Goal: Transaction & Acquisition: Purchase product/service

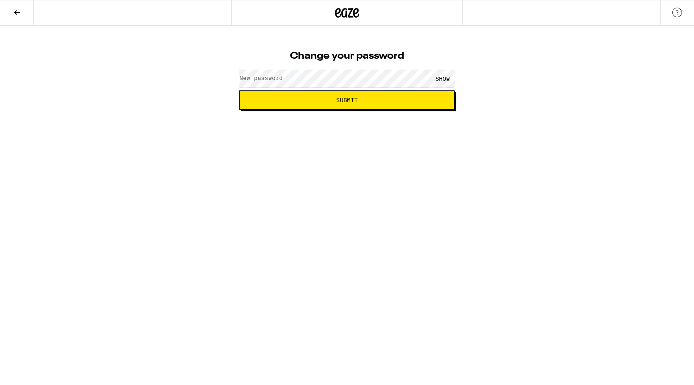
click at [319, 66] on div "Change your password New password SHOW Submit" at bounding box center [346, 78] width 231 height 64
click at [320, 95] on button "Submit" at bounding box center [346, 99] width 215 height 19
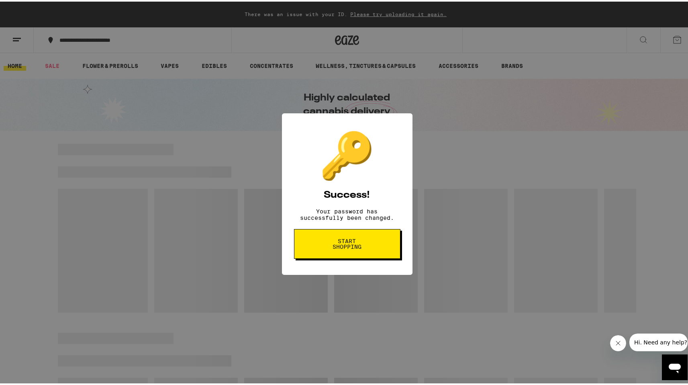
click at [362, 248] on span "Start shopping" at bounding box center [346, 241] width 41 height 11
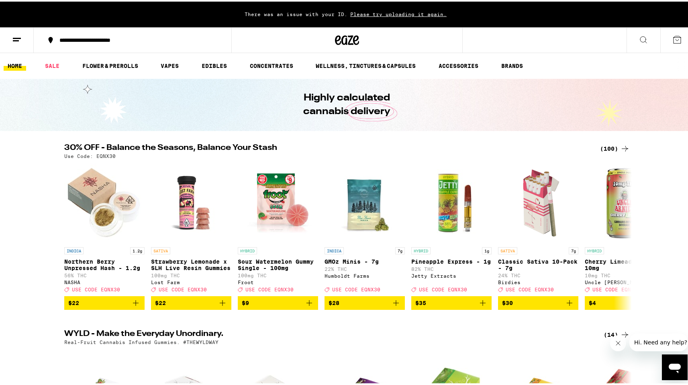
click at [642, 41] on button at bounding box center [643, 38] width 34 height 25
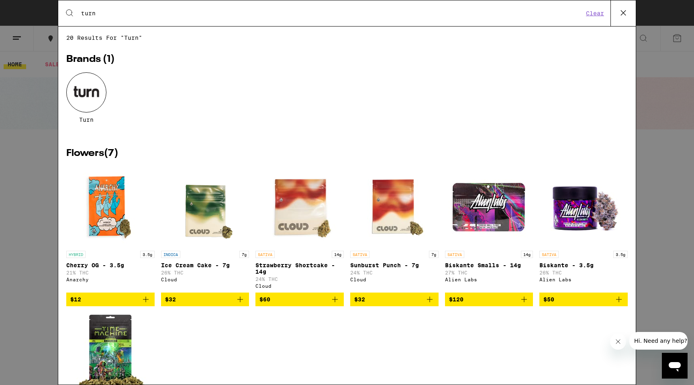
type input "turn"
click at [84, 103] on div at bounding box center [86, 92] width 40 height 40
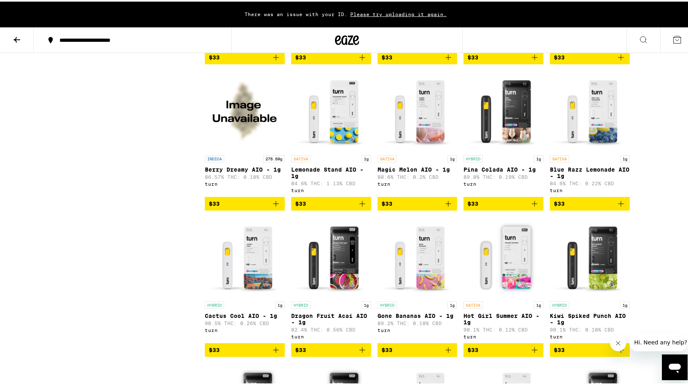
scroll to position [624, 0]
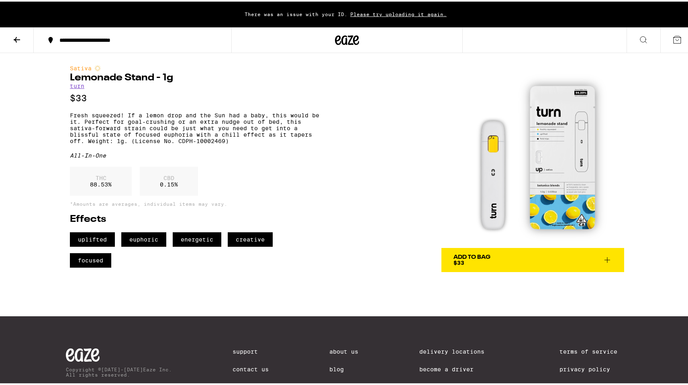
click at [542, 133] on img at bounding box center [532, 154] width 183 height 183
click at [489, 257] on span "Add To Bag $33" at bounding box center [532, 258] width 159 height 11
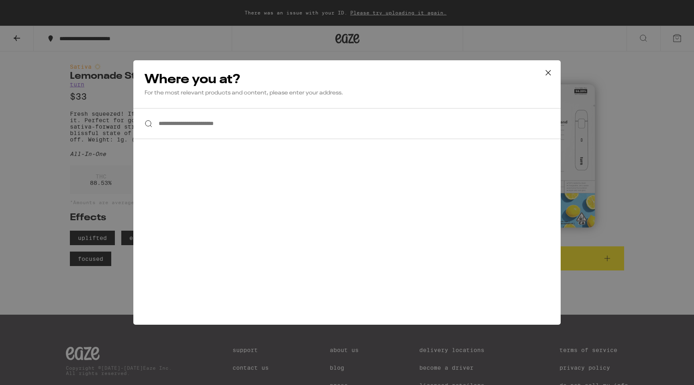
click at [260, 129] on input "**********" at bounding box center [346, 123] width 427 height 31
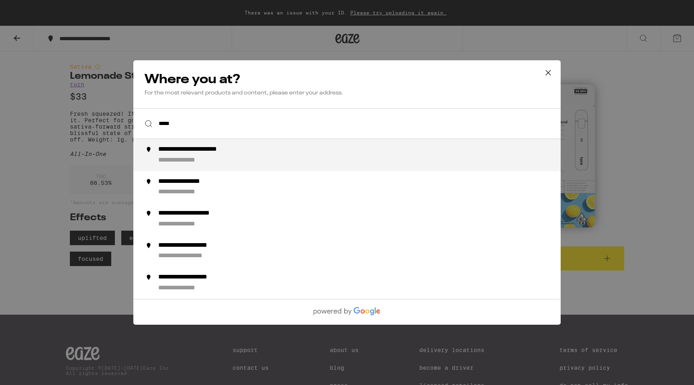
click at [226, 160] on div "**********" at bounding box center [363, 154] width 410 height 19
type input "**********"
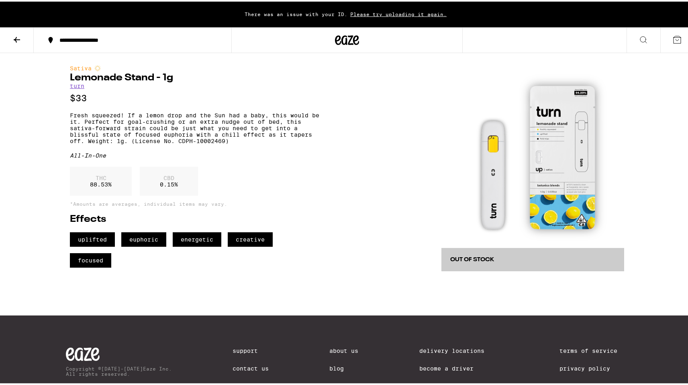
click at [18, 38] on icon at bounding box center [17, 38] width 6 height 6
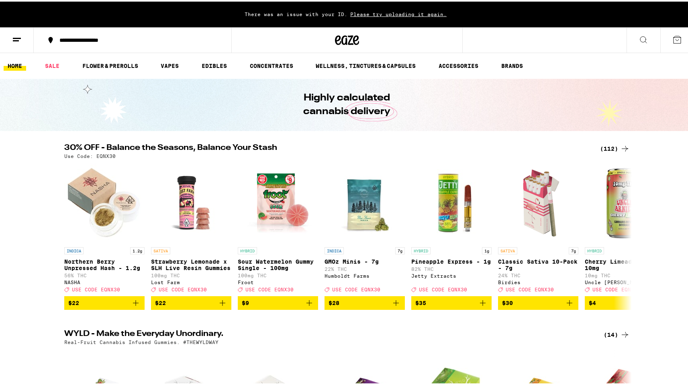
click at [642, 40] on button at bounding box center [643, 38] width 34 height 25
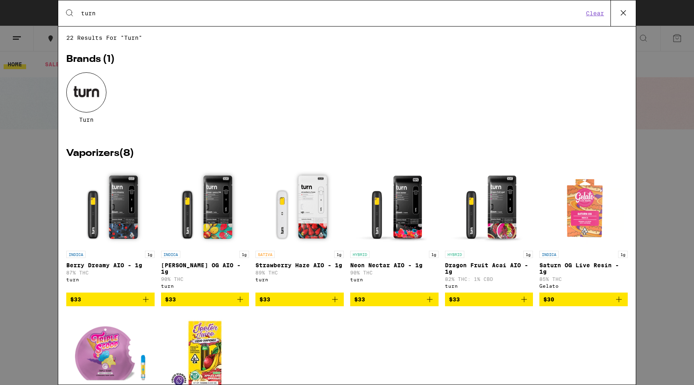
type input "turn"
click at [88, 100] on div at bounding box center [86, 92] width 40 height 40
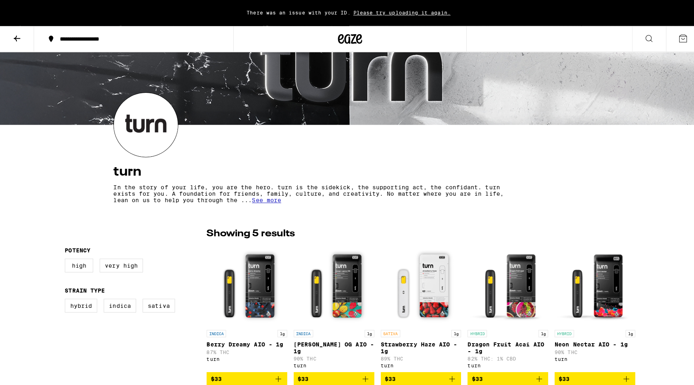
scroll to position [151, 0]
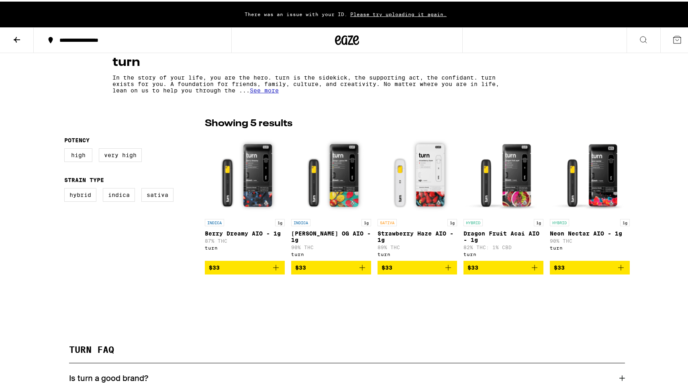
click at [407, 268] on span "$33" at bounding box center [417, 266] width 72 height 10
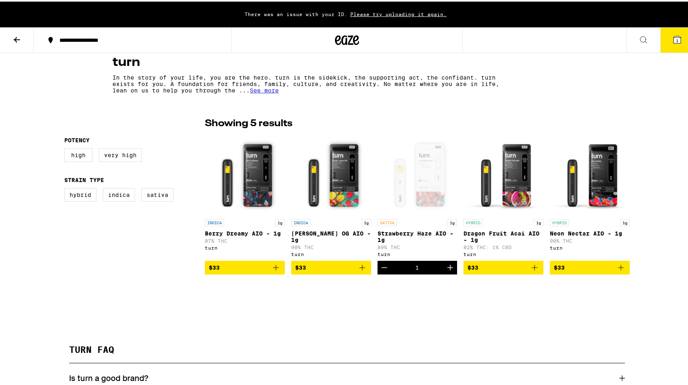
click at [665, 45] on button "1" at bounding box center [677, 38] width 34 height 25
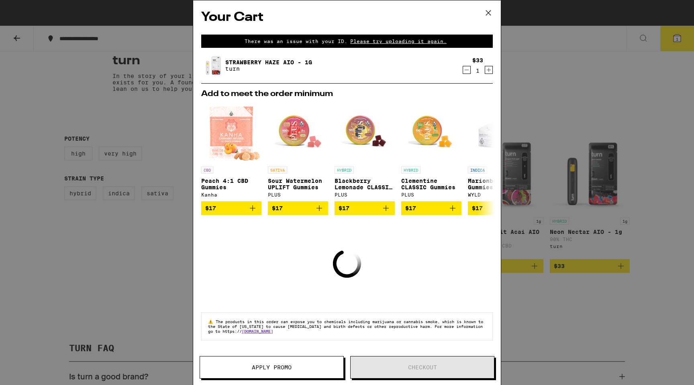
click at [420, 41] on span "Please try uploading it again." at bounding box center [398, 41] width 102 height 5
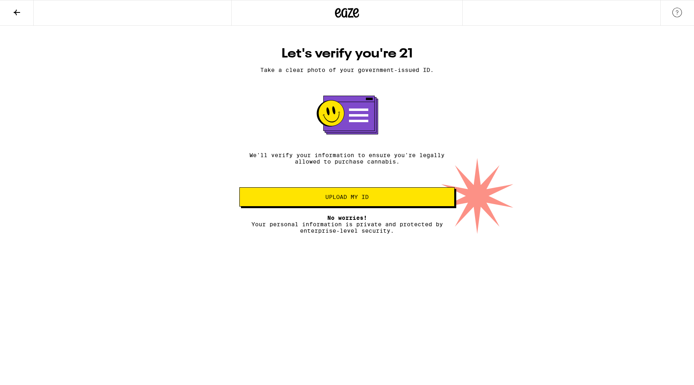
click at [370, 200] on span "Upload my ID" at bounding box center [347, 197] width 202 height 6
click at [371, 200] on span "Upload my ID" at bounding box center [347, 197] width 202 height 6
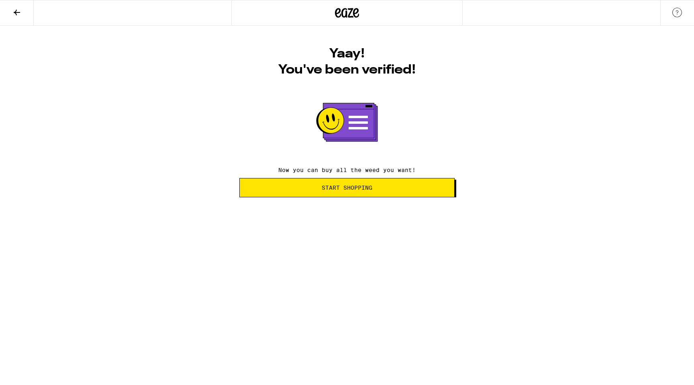
click at [379, 185] on span "Start Shopping" at bounding box center [347, 188] width 202 height 6
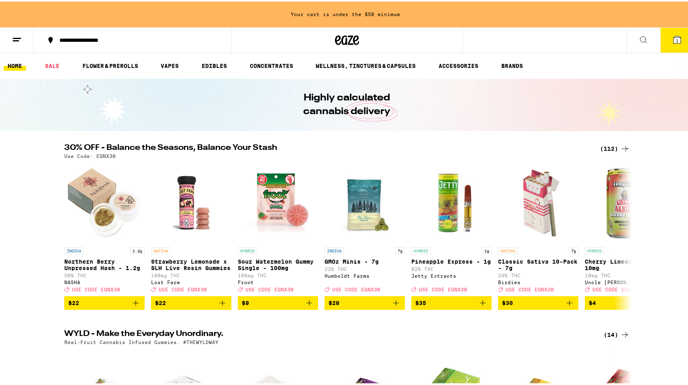
click at [631, 37] on button at bounding box center [643, 38] width 34 height 25
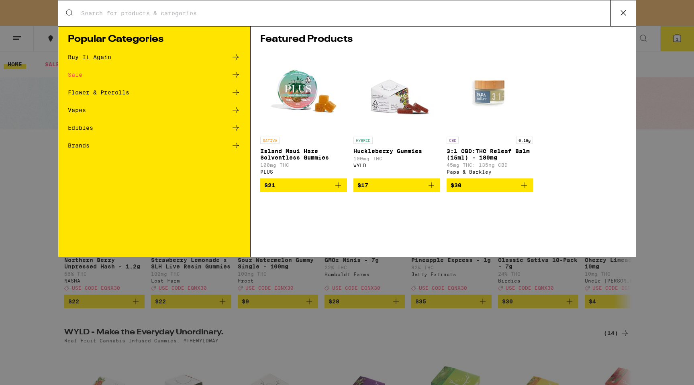
click at [316, 18] on div "Search for Products" at bounding box center [346, 13] width 577 height 26
click at [173, 14] on input "Search for Products" at bounding box center [346, 13] width 530 height 7
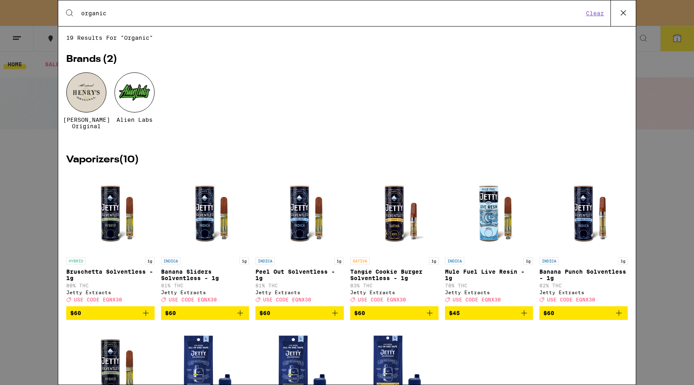
type input "organic"
click at [86, 100] on div at bounding box center [86, 92] width 40 height 40
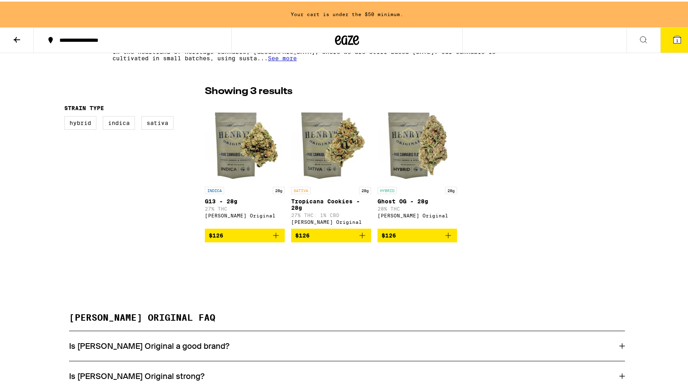
scroll to position [16, 0]
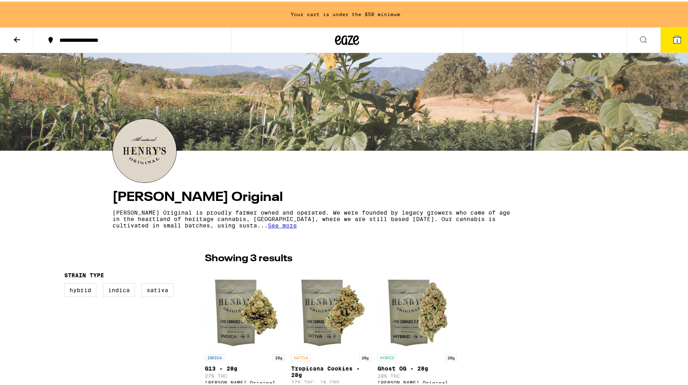
click at [646, 40] on button at bounding box center [643, 38] width 34 height 25
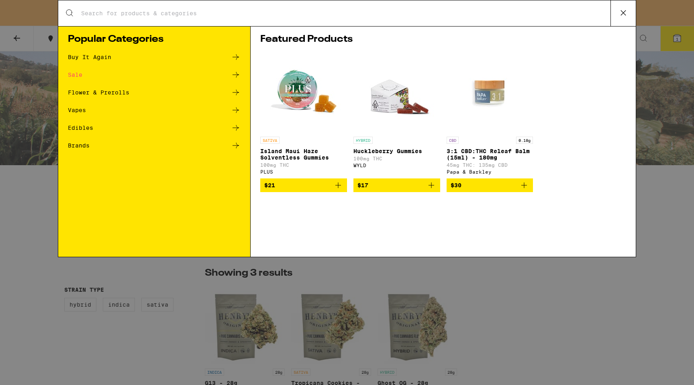
click at [217, 12] on input "Search for Products" at bounding box center [346, 13] width 530 height 7
click at [81, 111] on div "Vapes" at bounding box center [77, 110] width 18 height 6
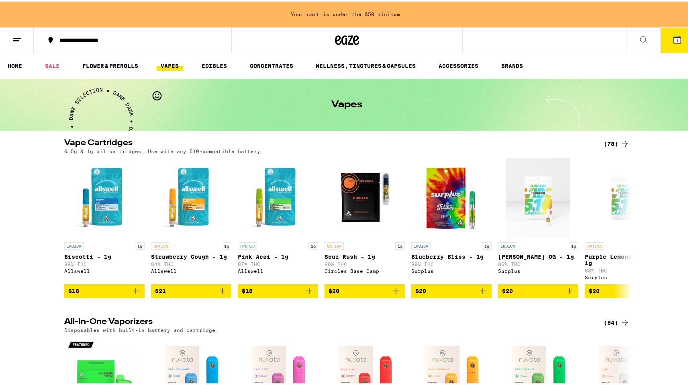
click at [21, 41] on icon at bounding box center [17, 38] width 10 height 10
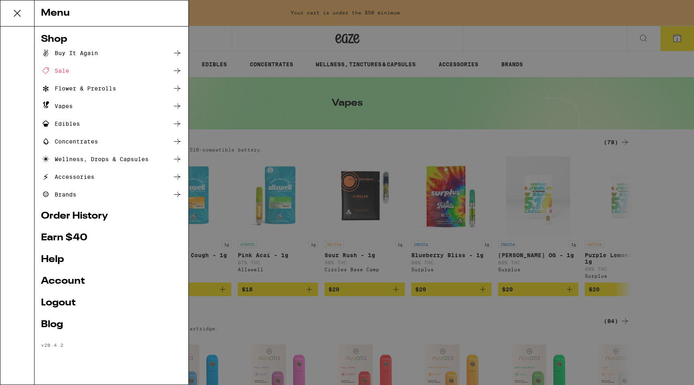
click at [219, 105] on div "Menu Shop Buy It Again Sale Flower & Prerolls Vapes Edibles Concentrates Wellne…" at bounding box center [347, 192] width 694 height 385
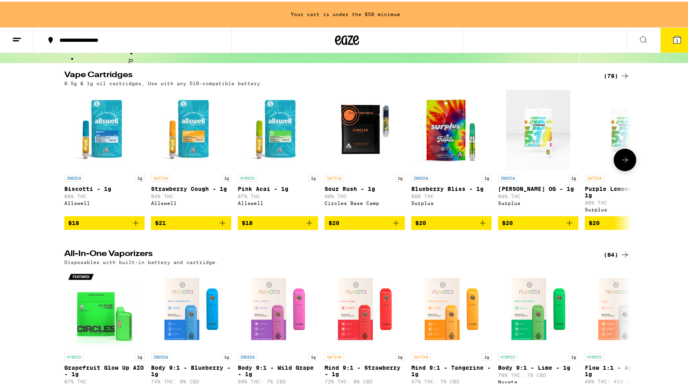
scroll to position [154, 0]
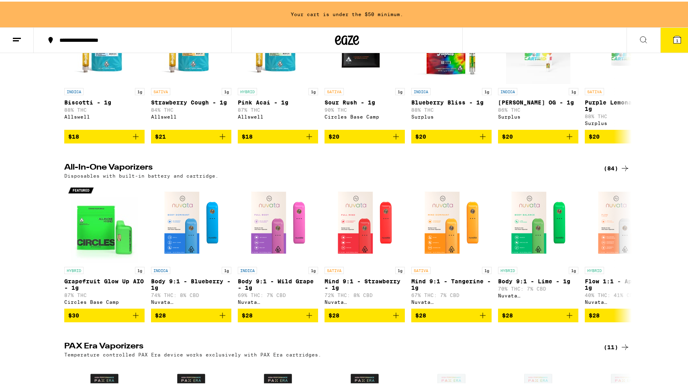
click at [642, 39] on button at bounding box center [643, 38] width 34 height 25
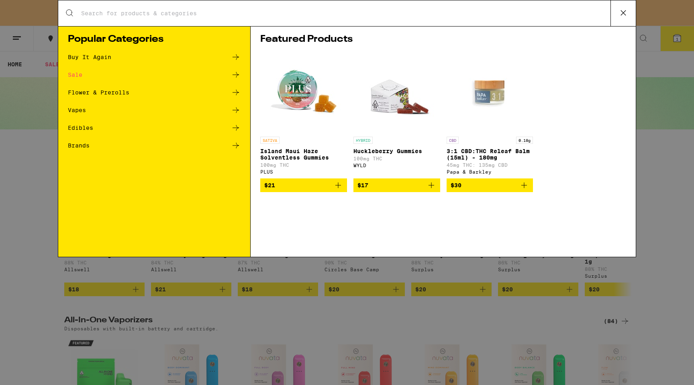
click at [288, 13] on input "Search for Products" at bounding box center [346, 13] width 530 height 7
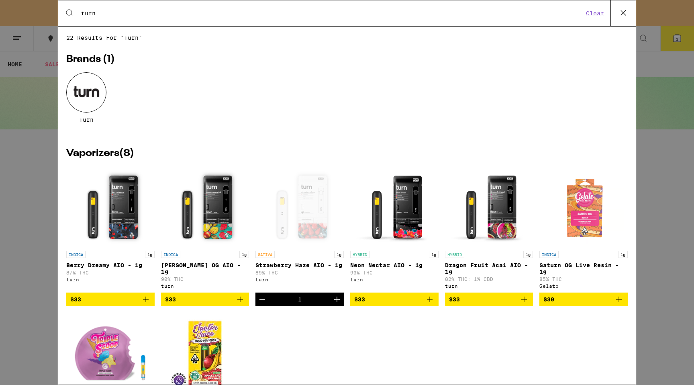
type input "turn"
click at [599, 15] on button "Clear" at bounding box center [594, 13] width 23 height 7
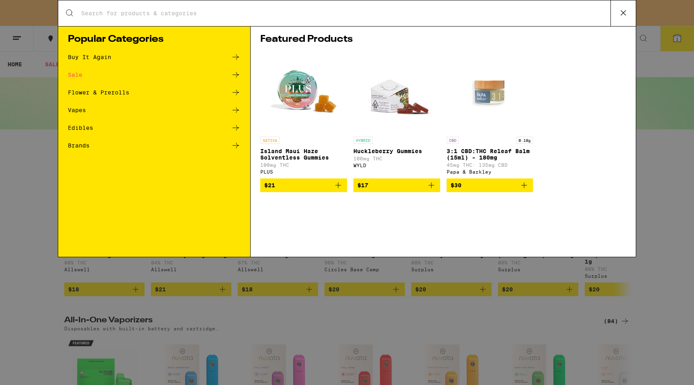
click at [26, 219] on div "Search for Products Popular Categories Buy It Again Sale Flower & Prerolls Vape…" at bounding box center [347, 192] width 694 height 385
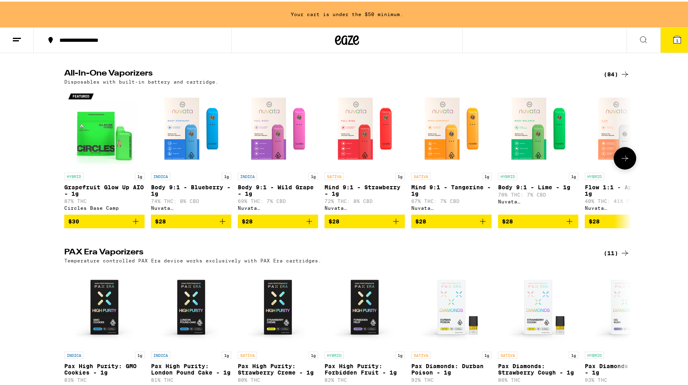
scroll to position [249, 0]
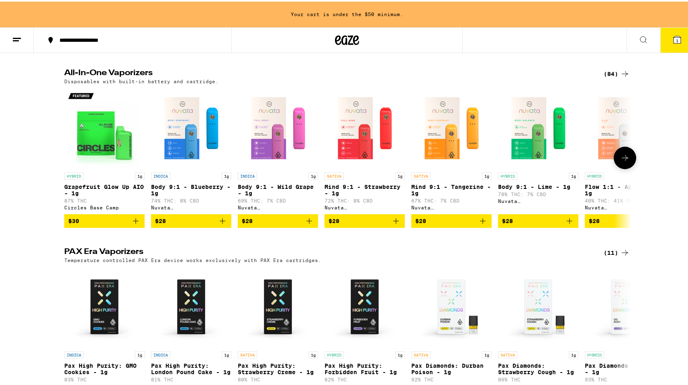
click at [627, 166] on button at bounding box center [624, 156] width 22 height 22
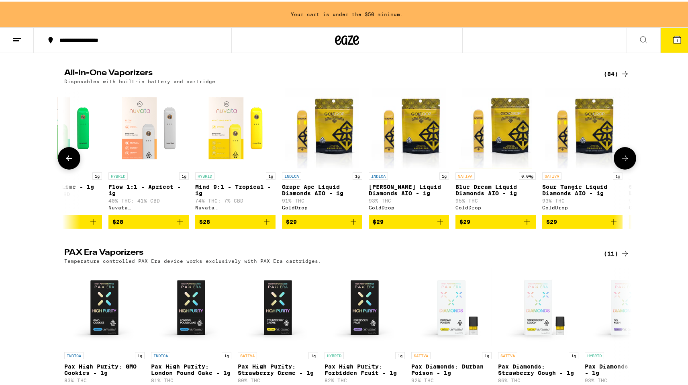
scroll to position [0, 478]
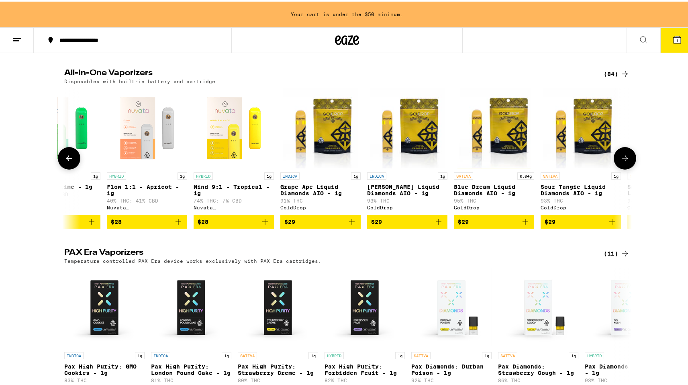
click at [58, 161] on button at bounding box center [69, 156] width 22 height 22
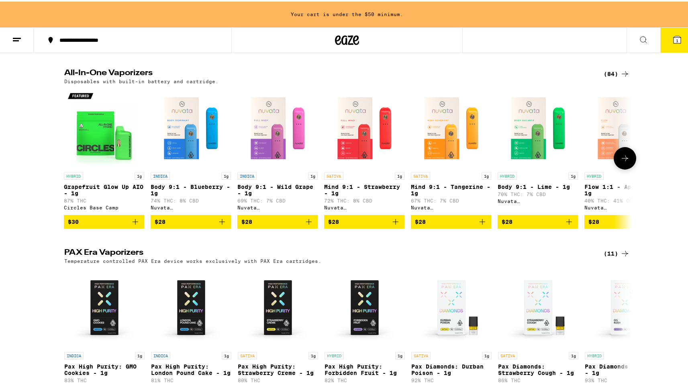
scroll to position [0, 0]
click at [524, 225] on span "$28" at bounding box center [538, 220] width 72 height 10
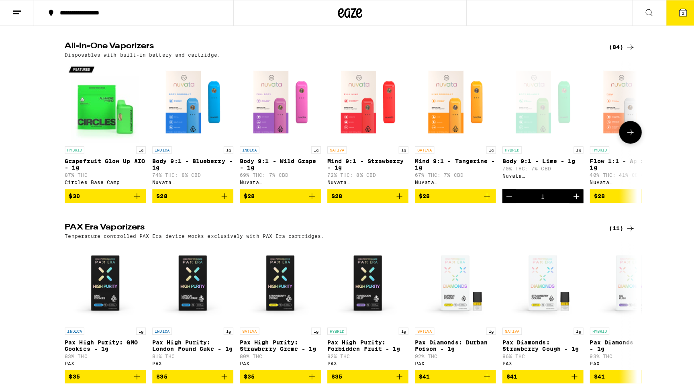
scroll to position [223, 0]
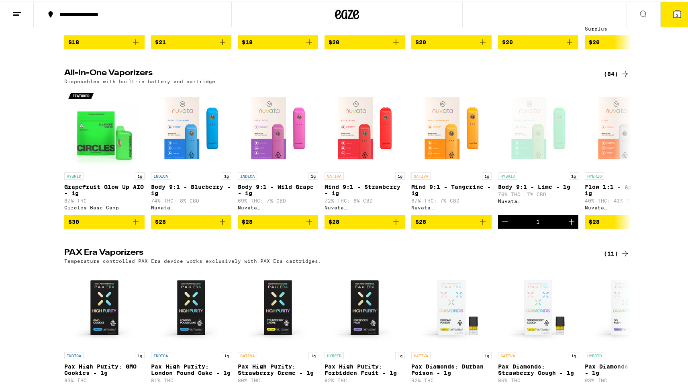
click at [676, 18] on button "2" at bounding box center [677, 12] width 34 height 25
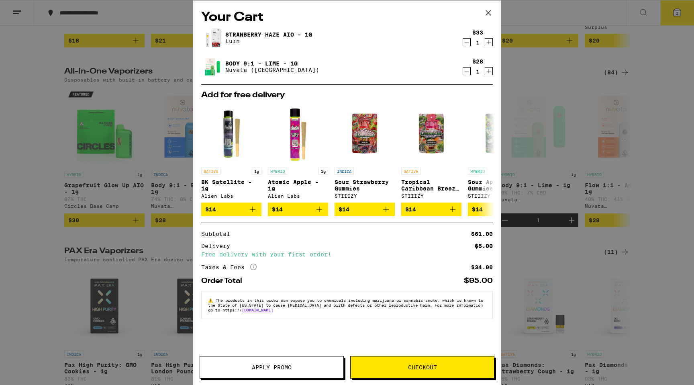
click at [248, 269] on div "Taxes & Fees More Info" at bounding box center [228, 266] width 55 height 7
click at [254, 268] on icon "More Info" at bounding box center [253, 266] width 6 height 6
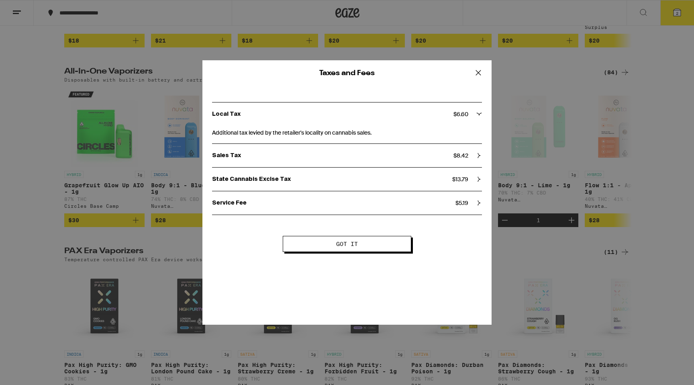
click at [320, 243] on span "Got it" at bounding box center [346, 244] width 63 height 6
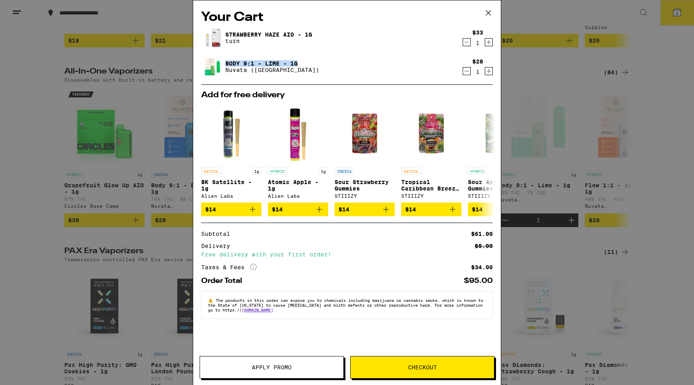
click at [465, 71] on icon "Decrement" at bounding box center [466, 71] width 7 height 10
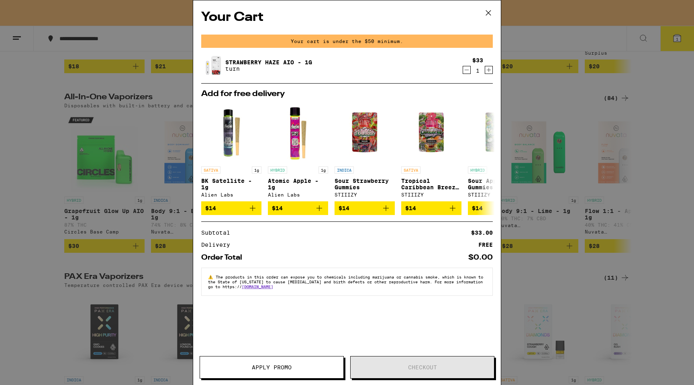
scroll to position [249, 0]
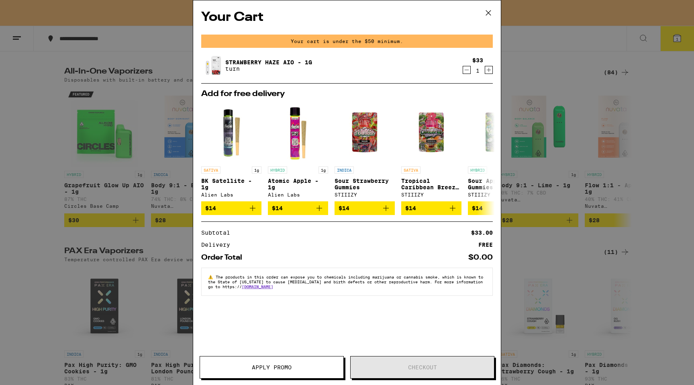
click at [485, 69] on icon "Increment" at bounding box center [488, 70] width 7 height 10
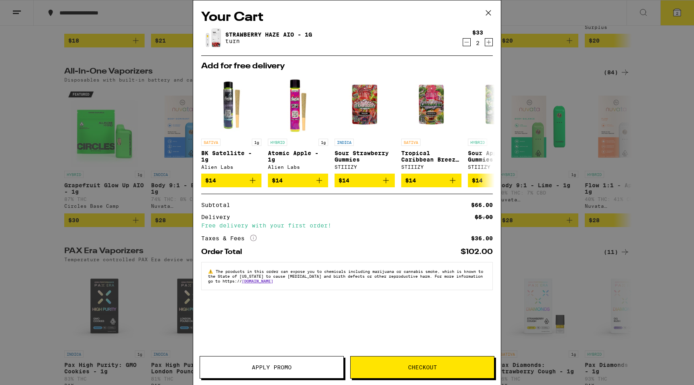
click at [466, 43] on icon "Decrement" at bounding box center [466, 42] width 7 height 10
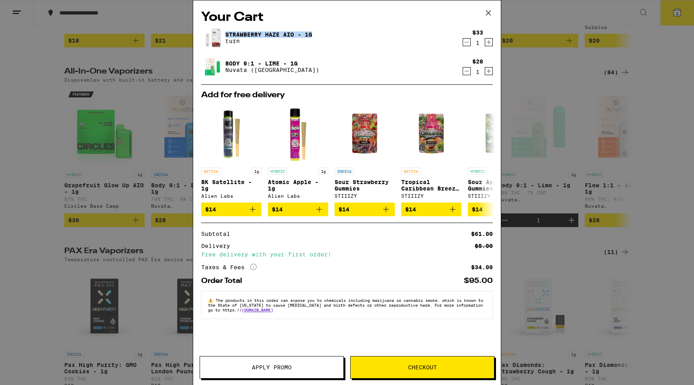
click at [465, 45] on icon "Decrement" at bounding box center [466, 42] width 7 height 10
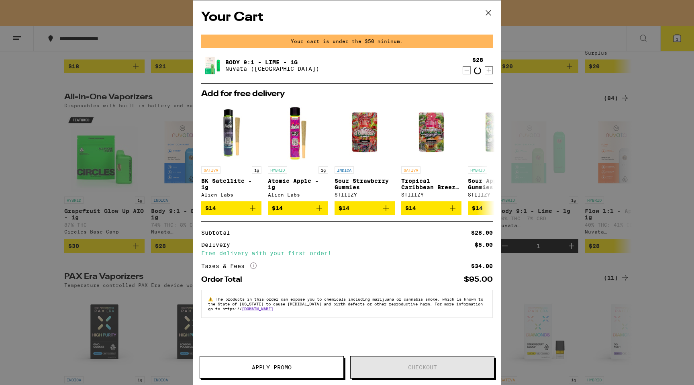
scroll to position [249, 0]
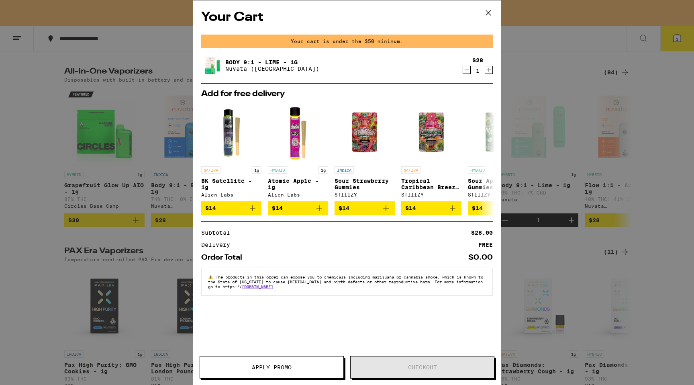
click at [488, 73] on icon "Increment" at bounding box center [488, 70] width 7 height 10
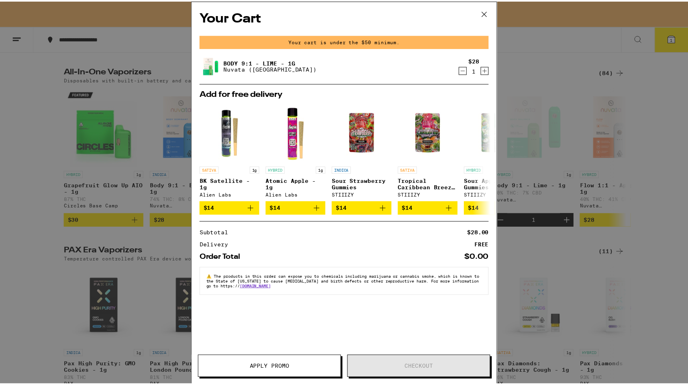
scroll to position [223, 0]
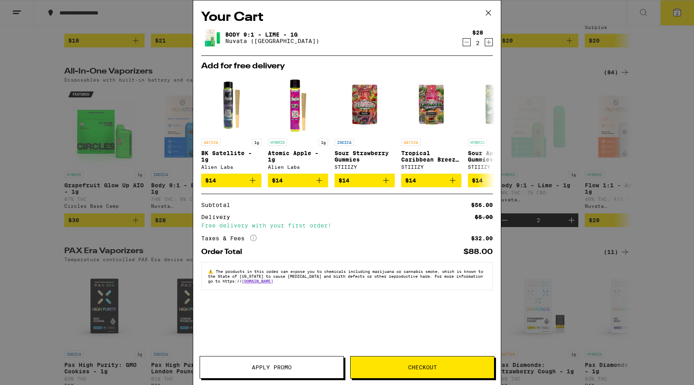
click at [490, 14] on icon at bounding box center [488, 13] width 12 height 12
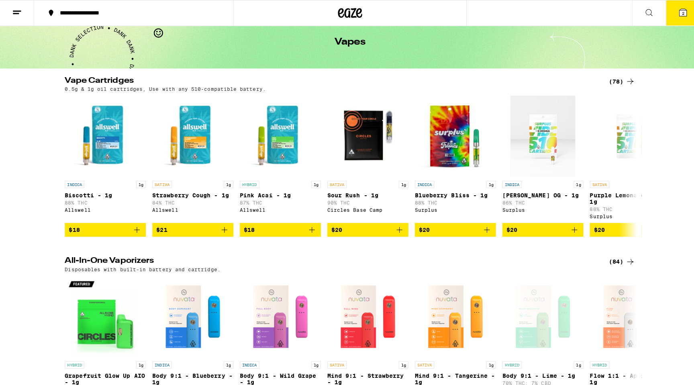
scroll to position [48, 0]
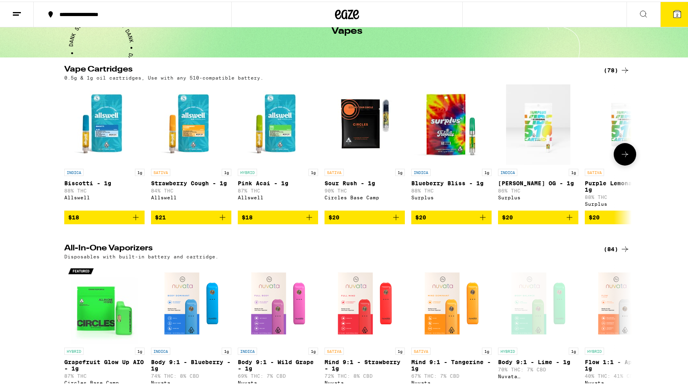
click at [135, 220] on icon "Add to bag" at bounding box center [136, 216] width 10 height 10
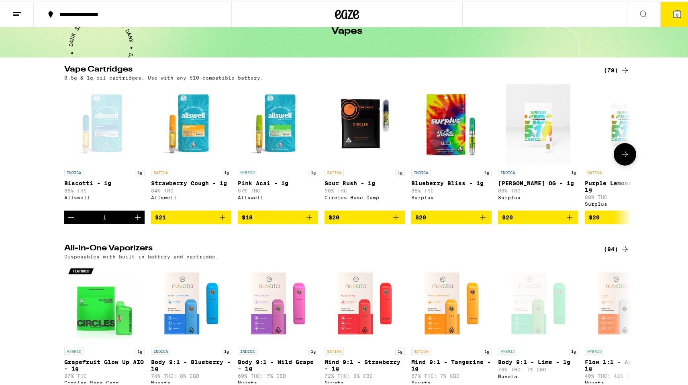
click at [135, 220] on icon "Increment" at bounding box center [138, 216] width 10 height 10
click at [676, 16] on button "4" at bounding box center [677, 12] width 34 height 25
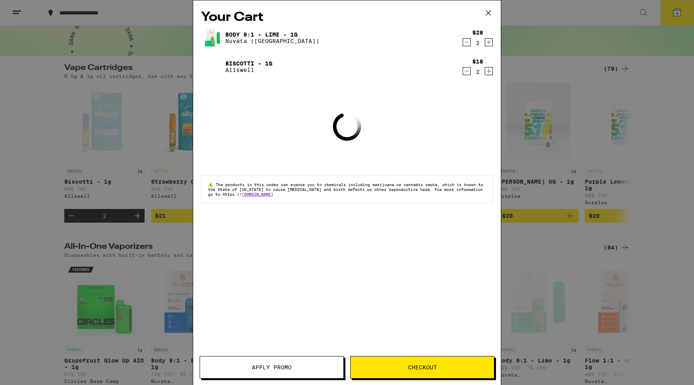
click at [466, 42] on icon "Decrement" at bounding box center [466, 42] width 7 height 10
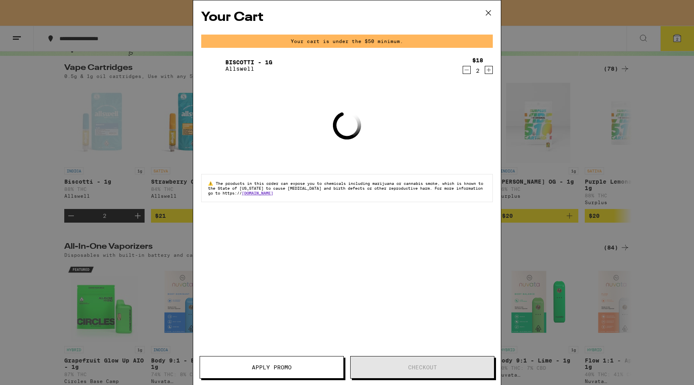
click at [489, 70] on icon "Increment" at bounding box center [488, 70] width 7 height 10
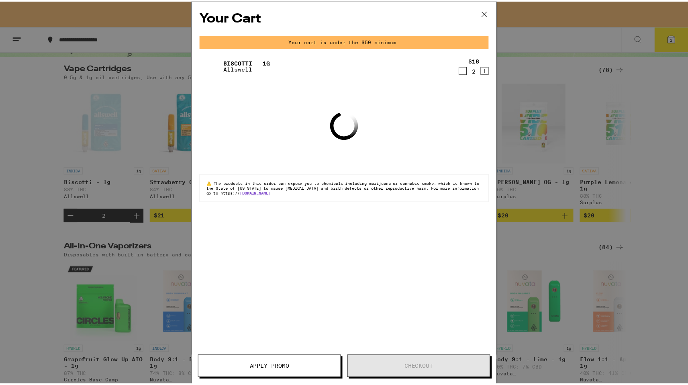
scroll to position [48, 0]
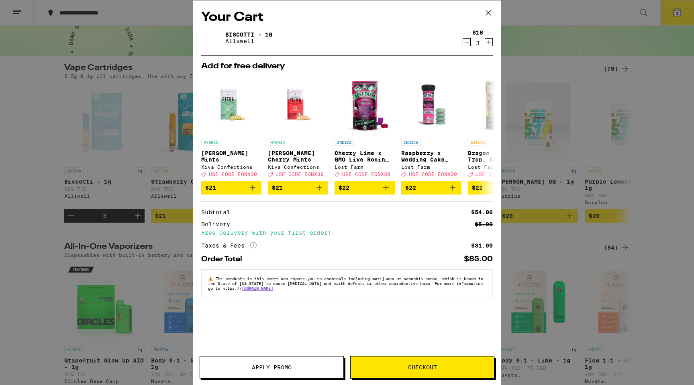
click at [488, 10] on icon at bounding box center [488, 13] width 12 height 12
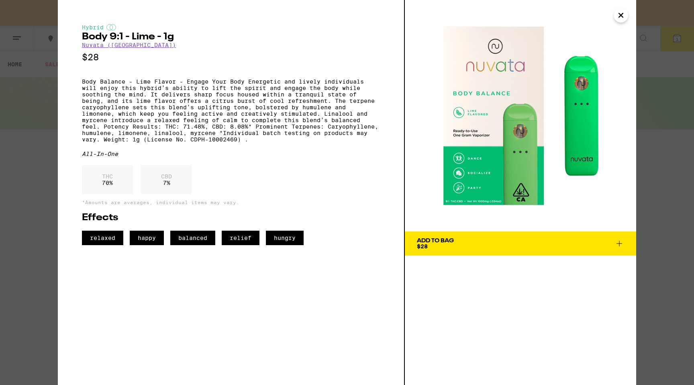
click at [448, 248] on div "Add To Bag $28" at bounding box center [435, 243] width 37 height 11
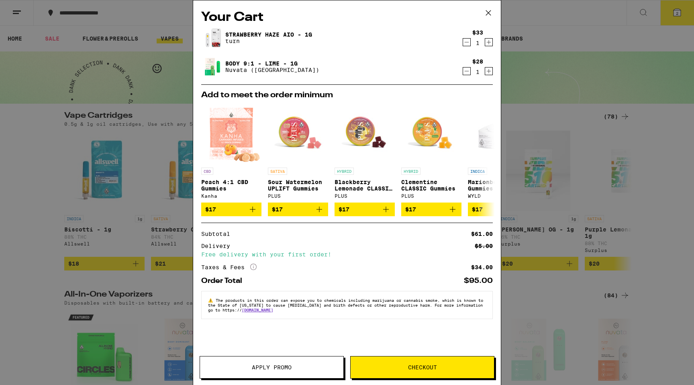
click at [386, 363] on button "Checkout" at bounding box center [422, 367] width 144 height 22
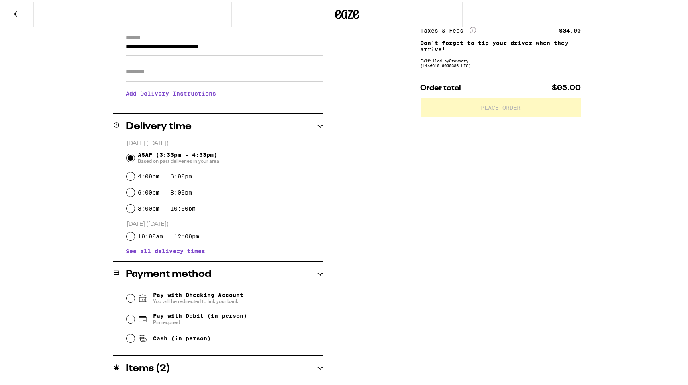
scroll to position [14, 0]
